Goal: Find specific page/section: Find specific page/section

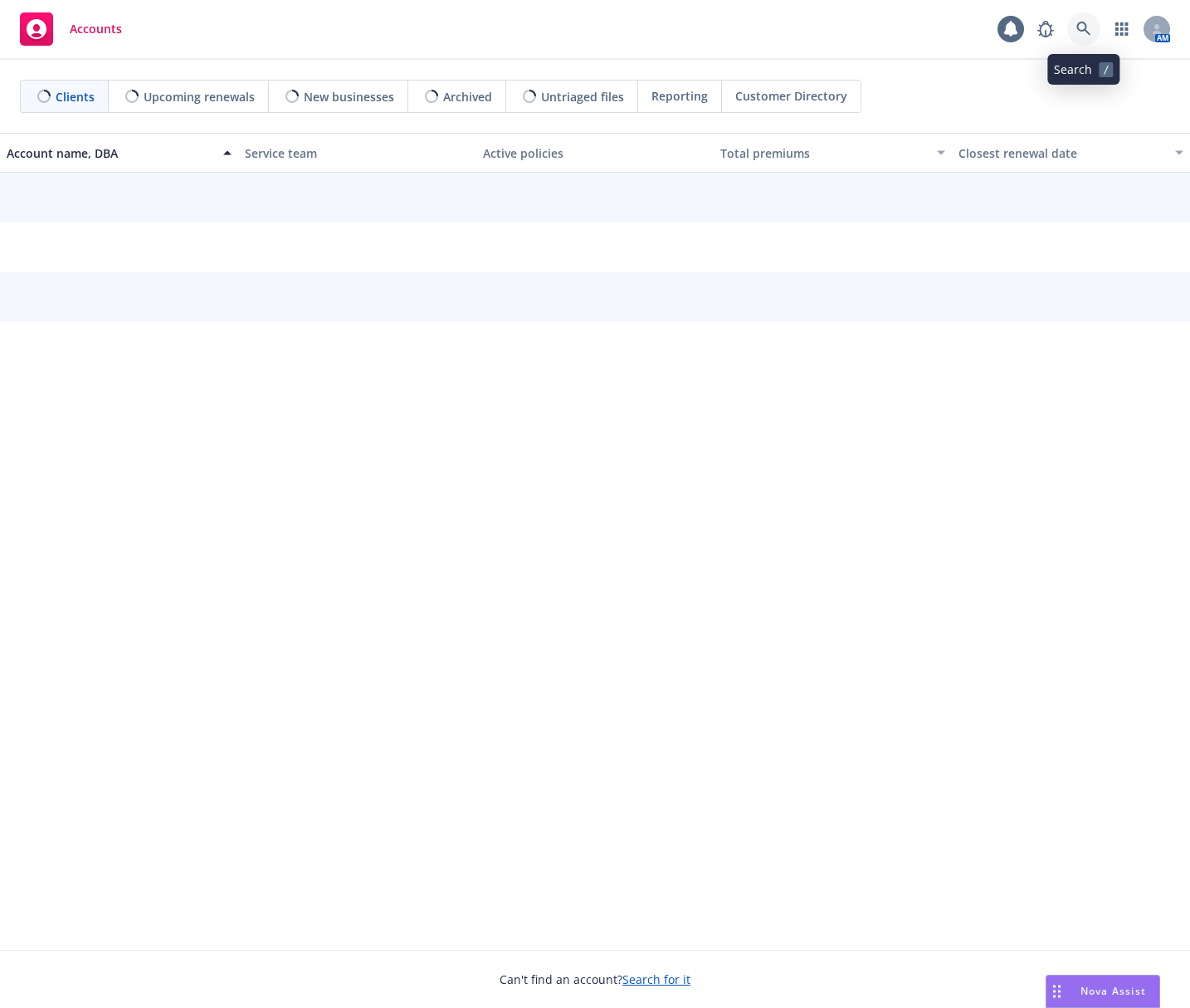
click at [1078, 35] on icon at bounding box center [1083, 28] width 15 height 15
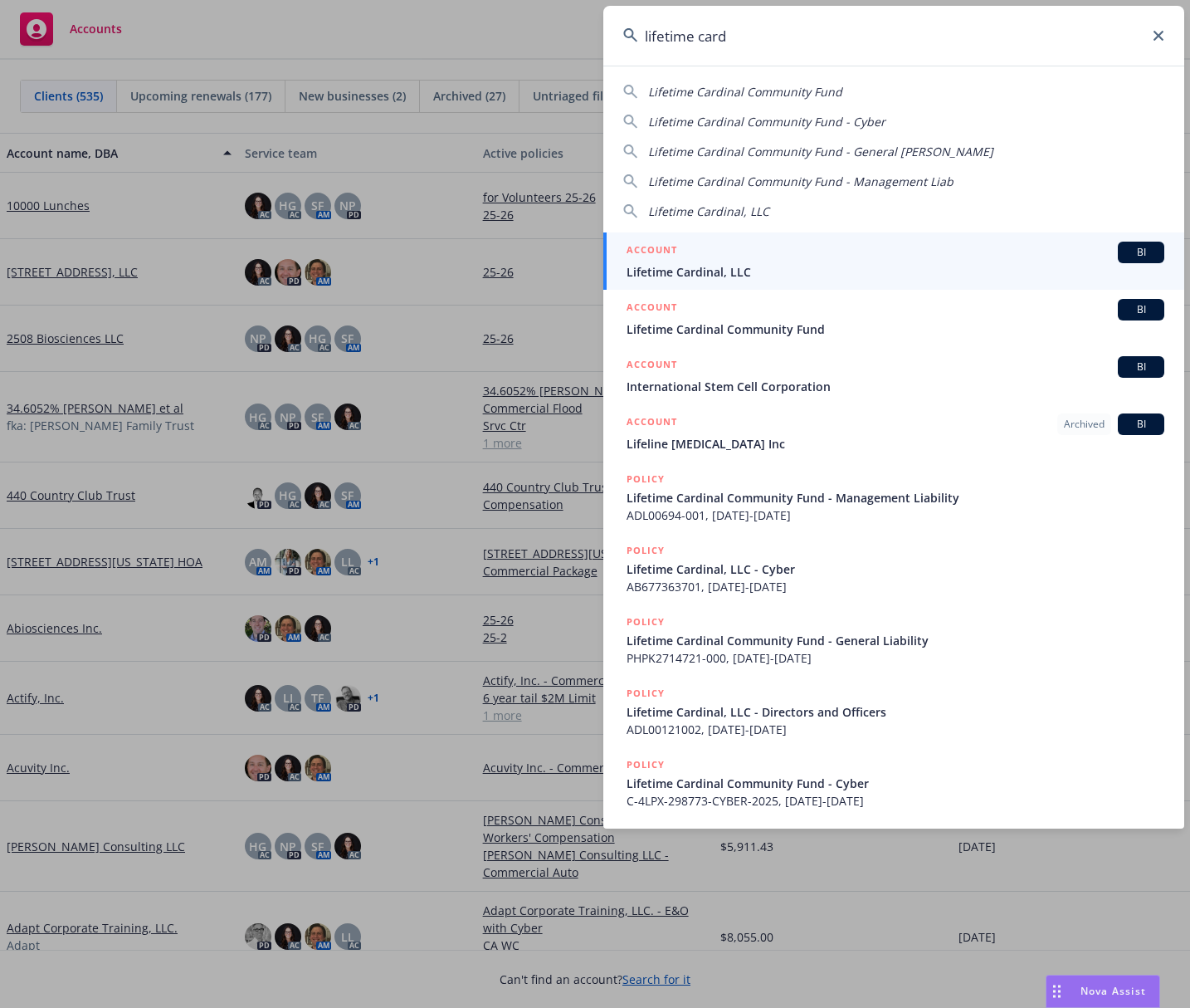
type input "lifetime card"
click at [769, 240] on link "ACCOUNT BI Lifetime Cardinal, LLC" at bounding box center [893, 261] width 581 height 57
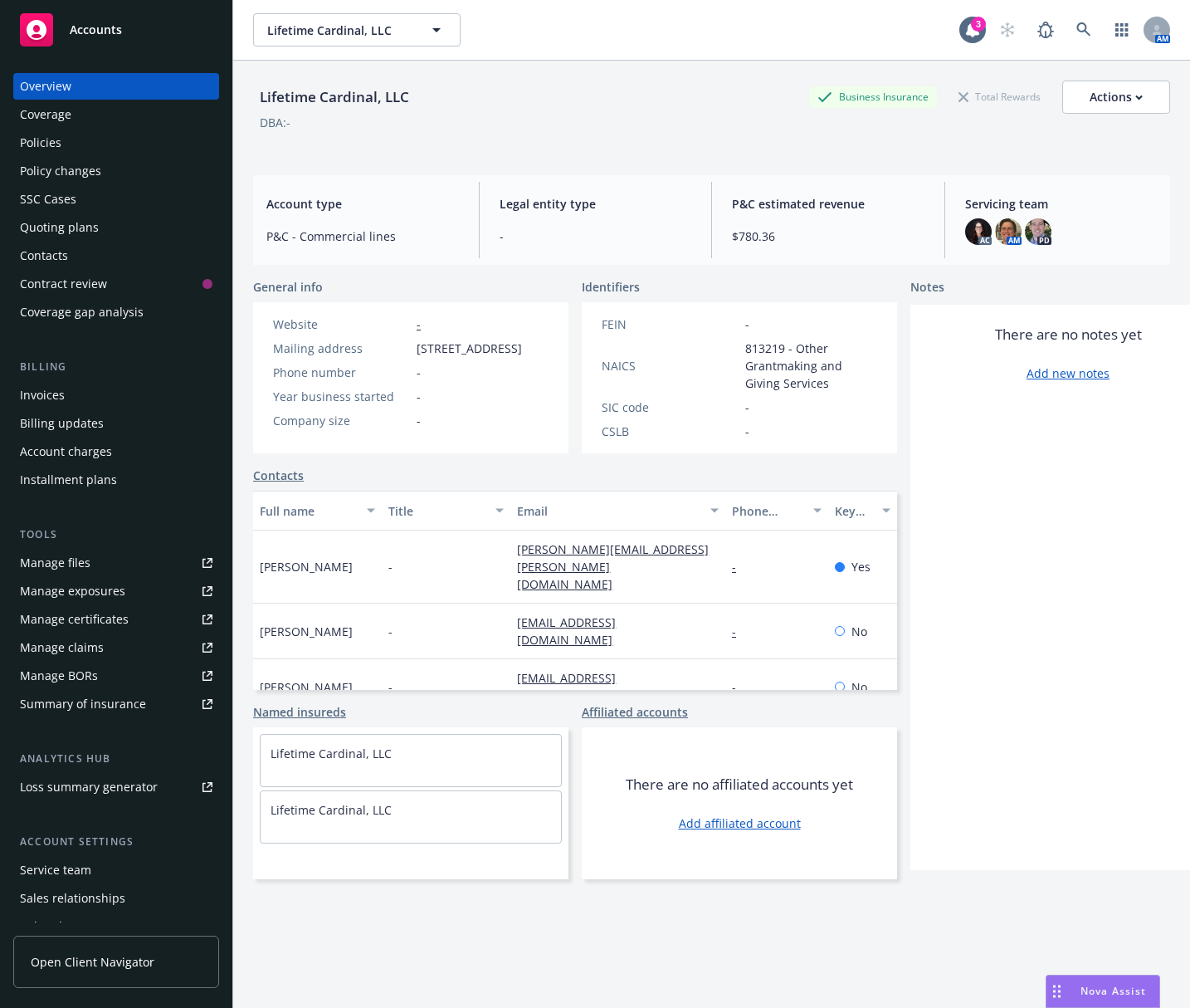
click at [136, 149] on div "Policies" at bounding box center [115, 142] width 192 height 27
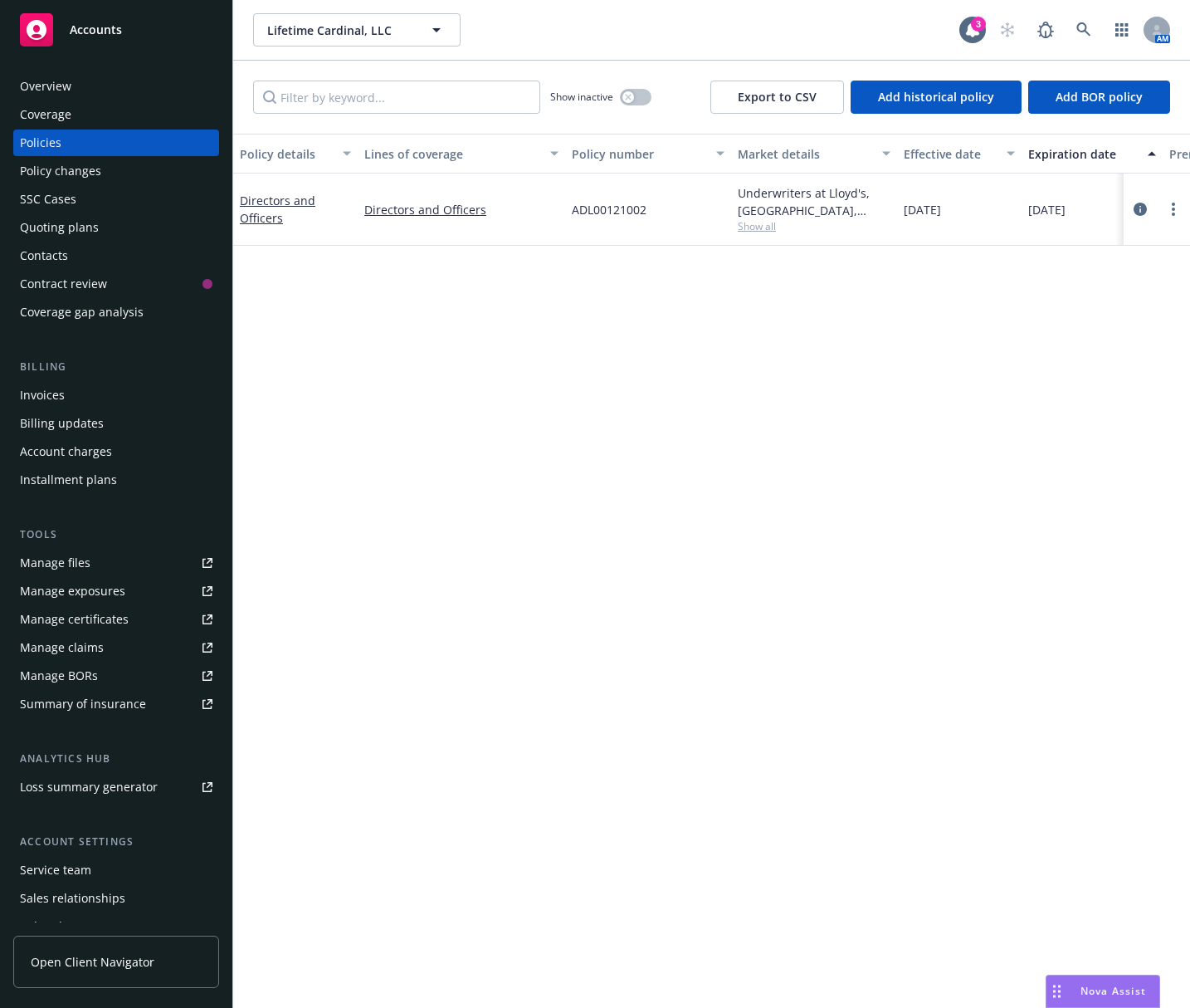
click at [506, 430] on div "Policy details Lines of coverage Policy number Market details Effective date Ex…" at bounding box center [712, 571] width 957 height 875
click at [640, 92] on button "button" at bounding box center [636, 97] width 32 height 16
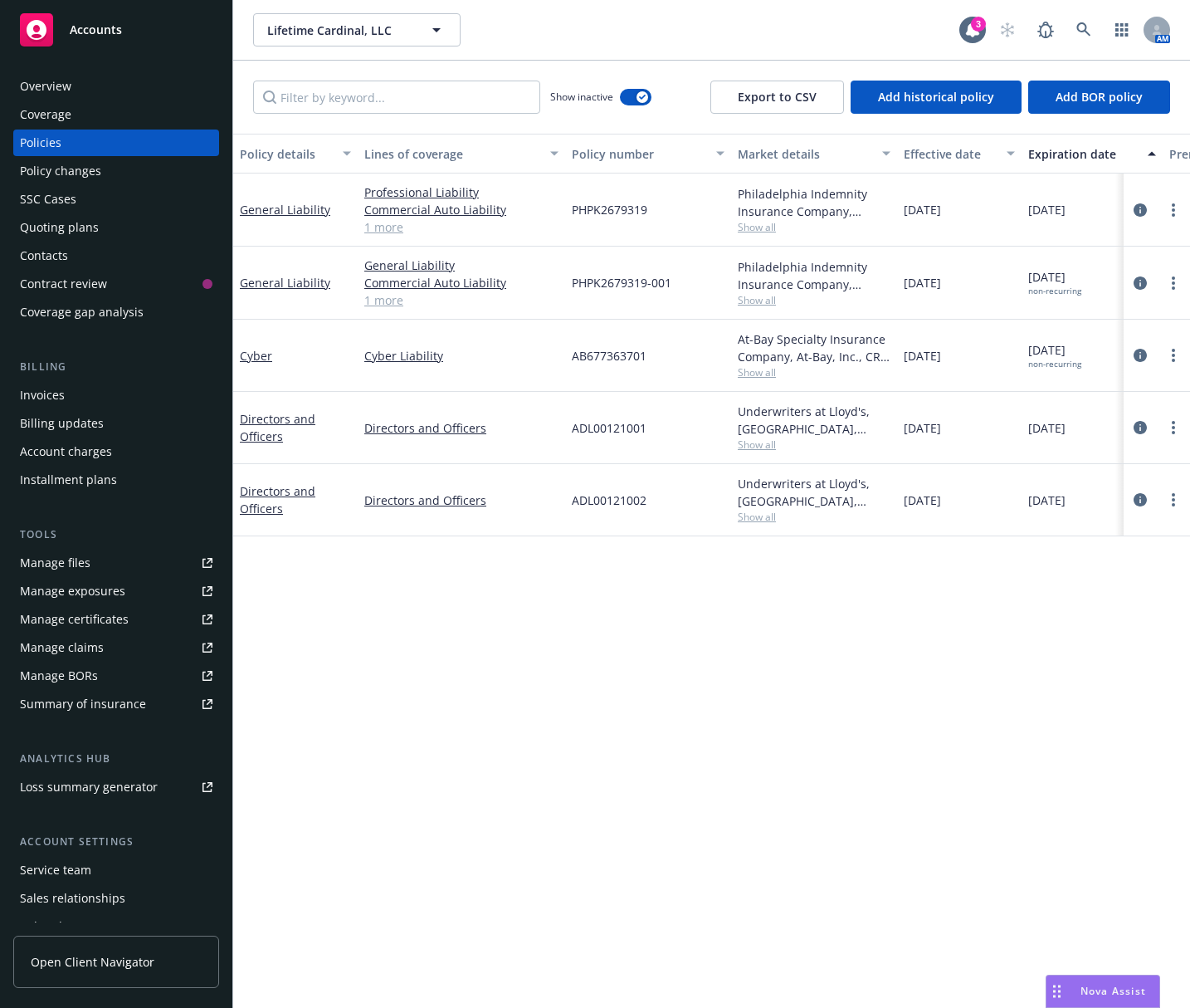
click at [1096, 151] on div "Expiration date" at bounding box center [1083, 154] width 110 height 17
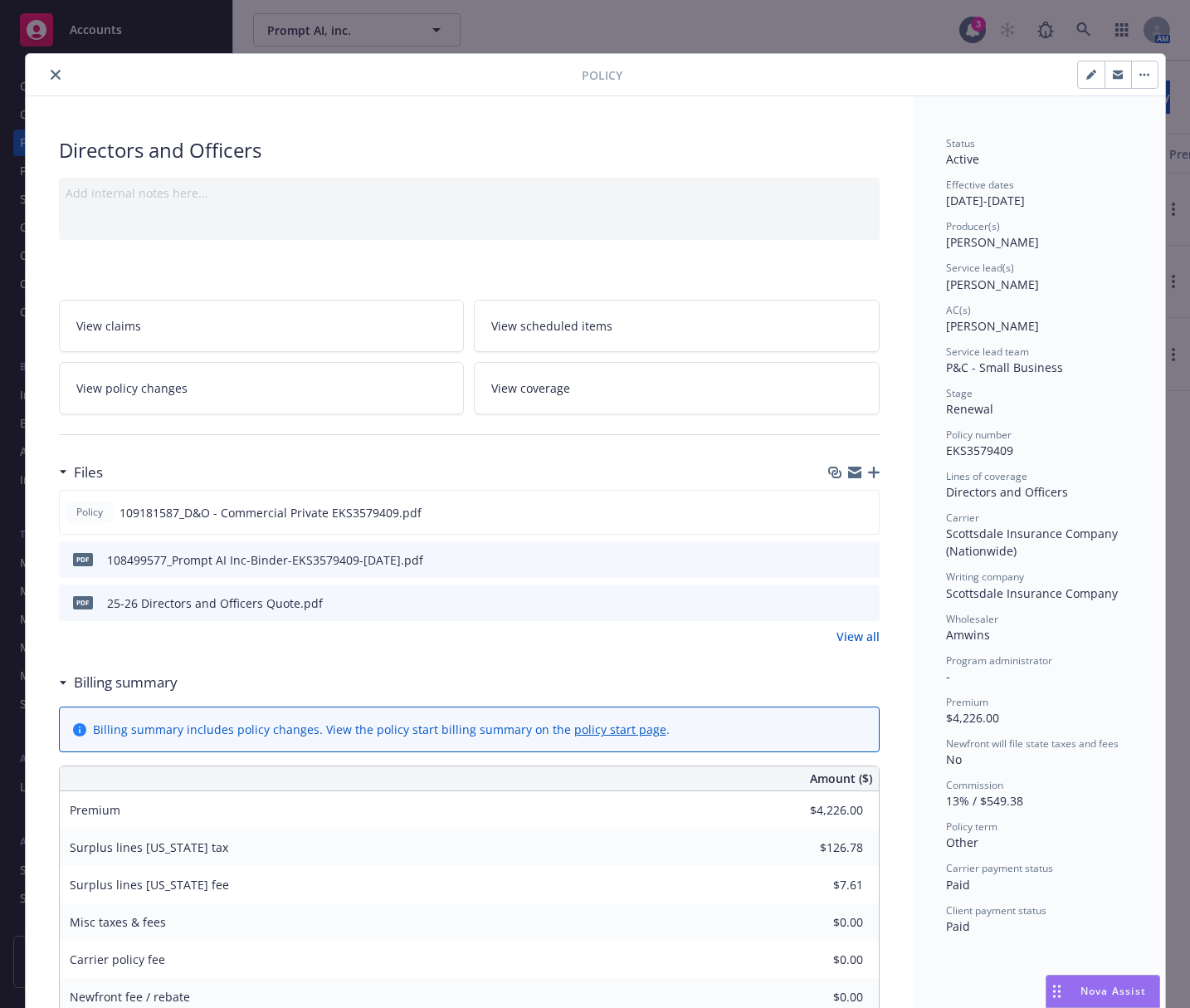
click at [52, 73] on icon "close" at bounding box center [56, 74] width 10 height 10
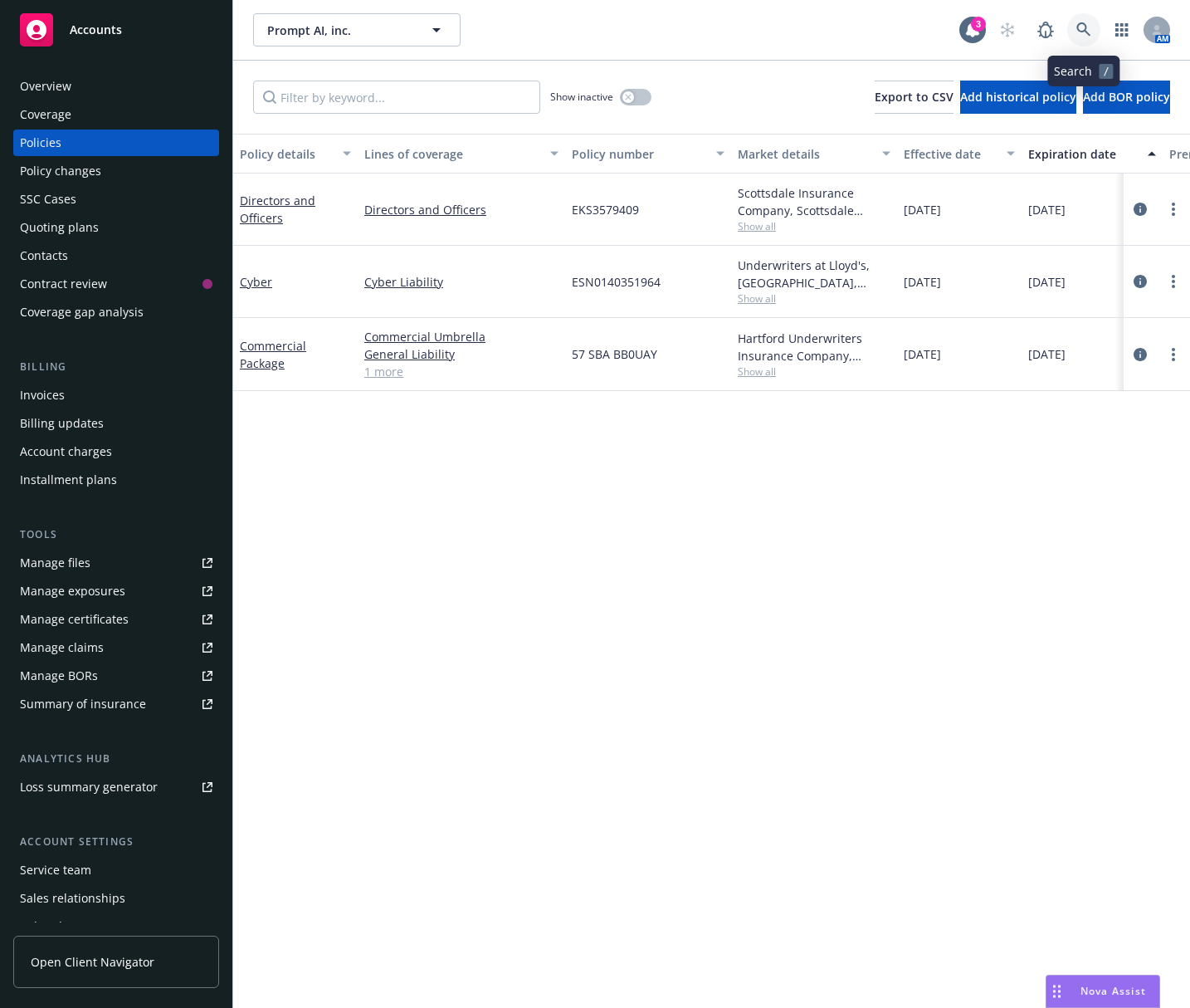
click at [1082, 28] on icon at bounding box center [1083, 29] width 15 height 15
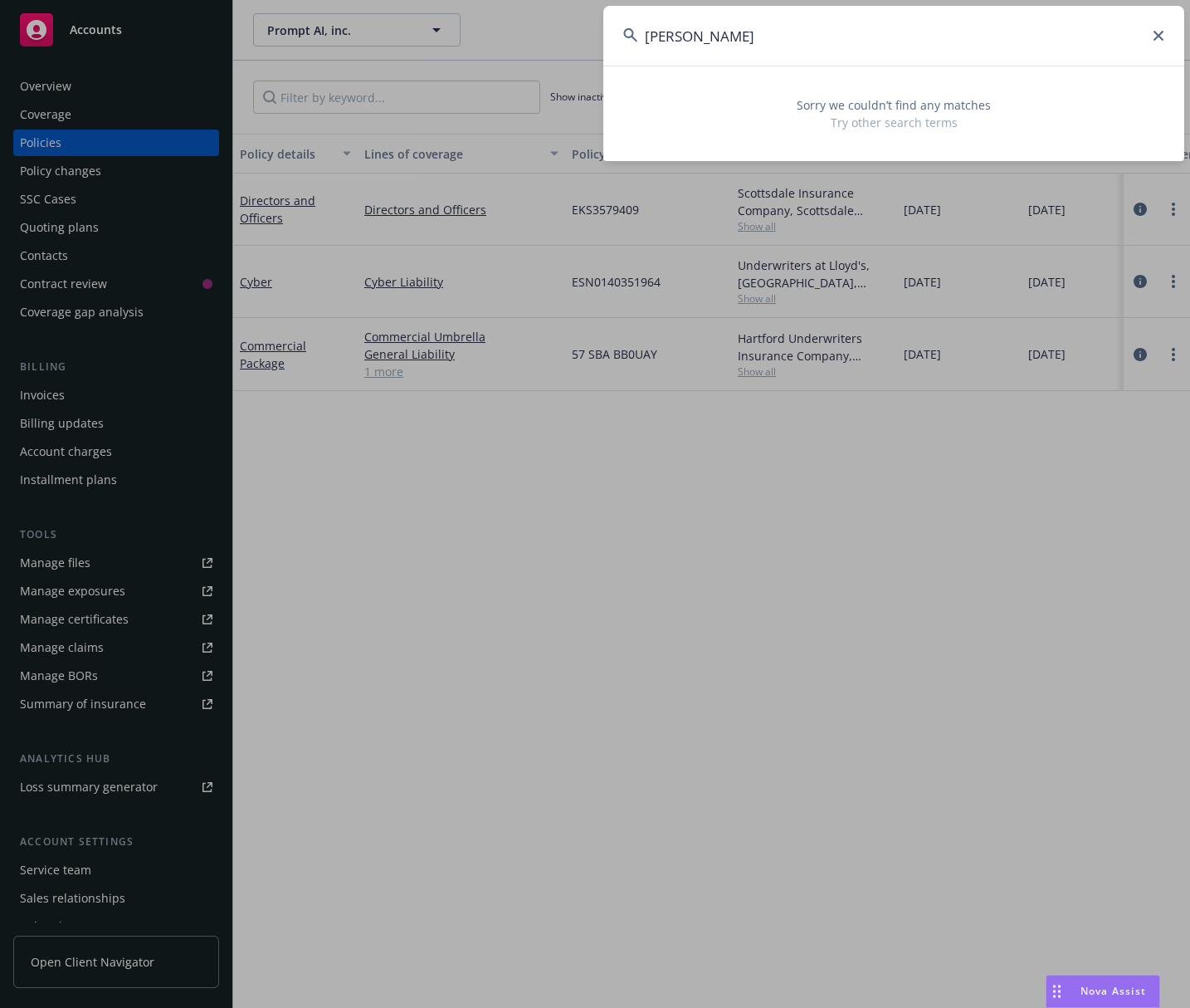
click at [731, 47] on input "[PERSON_NAME]" at bounding box center [893, 36] width 581 height 60
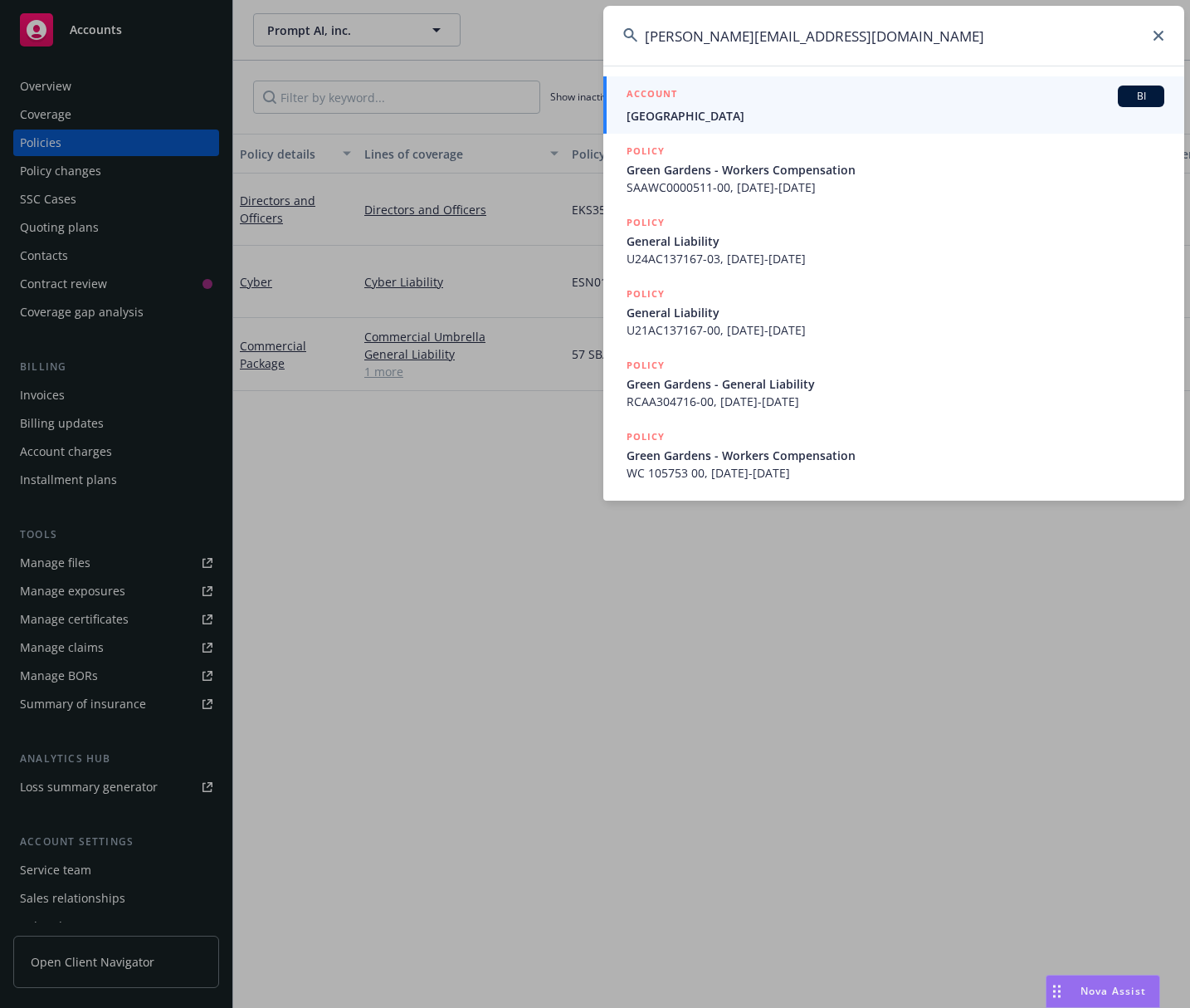
type input "[PERSON_NAME][EMAIL_ADDRESS][DOMAIN_NAME]"
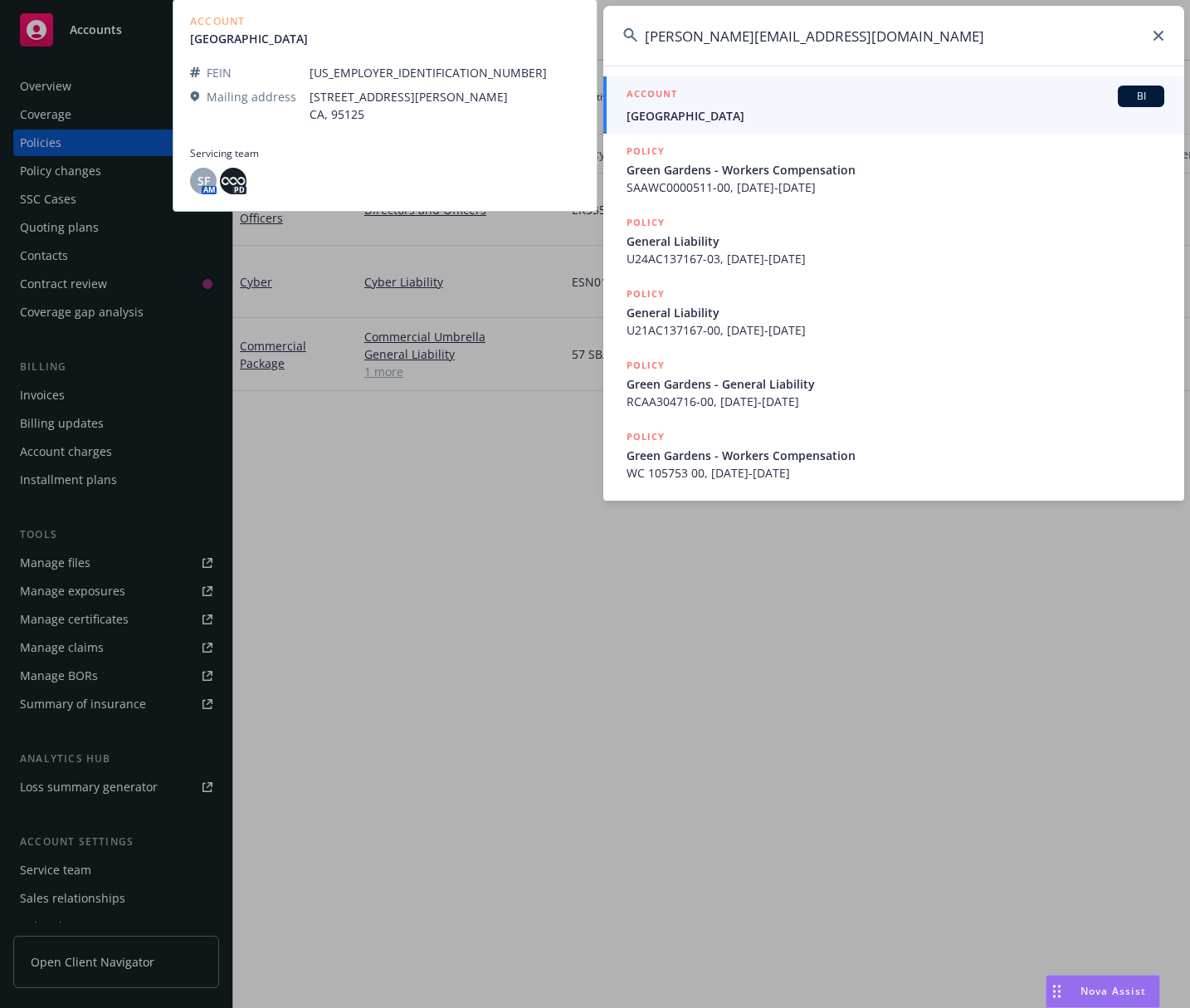
click at [824, 116] on span "[GEOGRAPHIC_DATA]" at bounding box center [896, 116] width 538 height 17
